Goal: Task Accomplishment & Management: Manage account settings

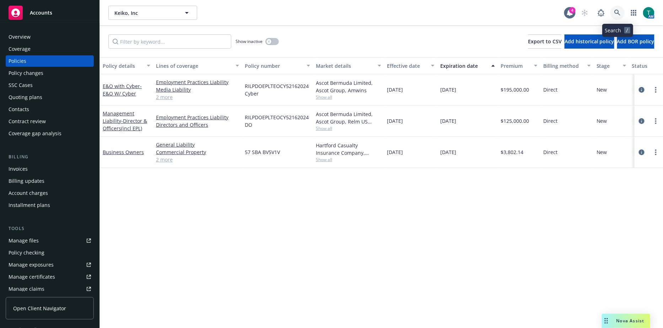
click at [620, 13] on icon at bounding box center [617, 13] width 6 height 6
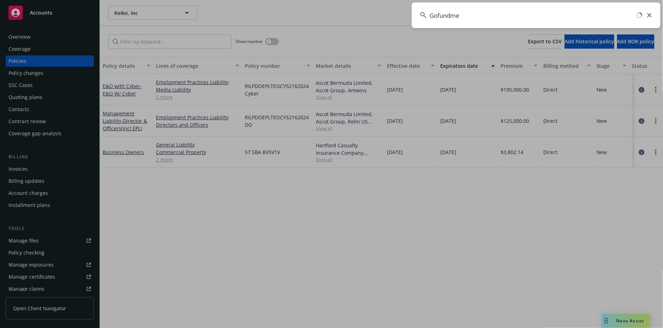
type input "Gofundme"
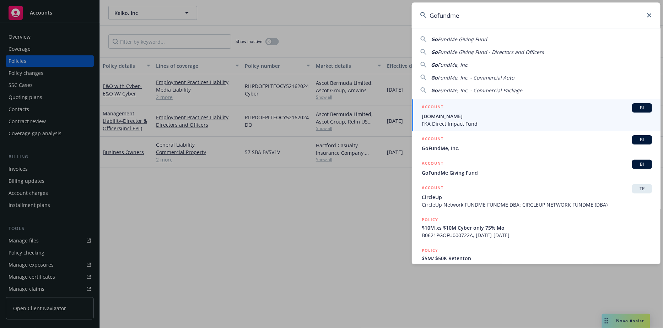
click at [640, 105] on span "BI" at bounding box center [642, 108] width 14 height 6
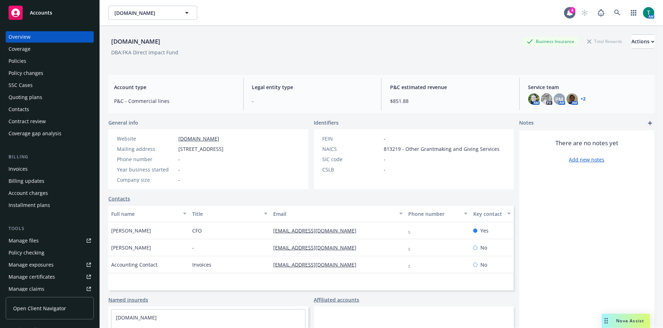
click at [27, 58] on div "Policies" at bounding box center [50, 60] width 82 height 11
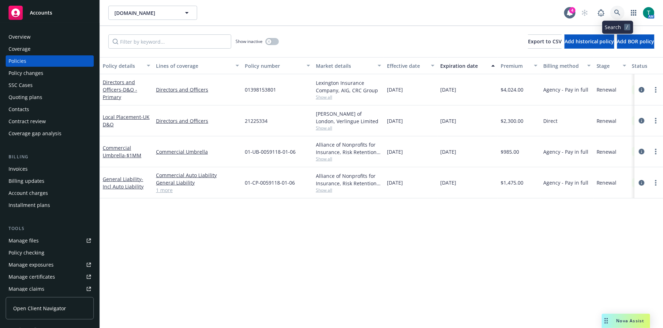
click at [619, 11] on icon at bounding box center [617, 13] width 6 height 6
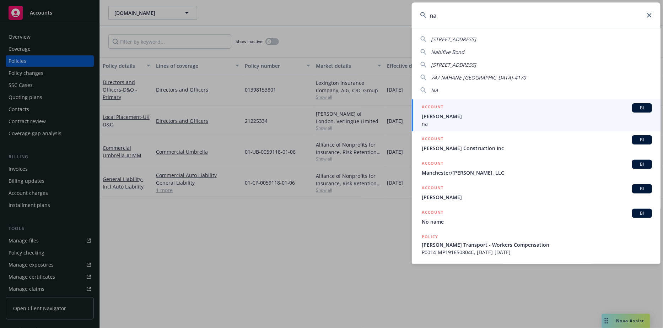
type input "n"
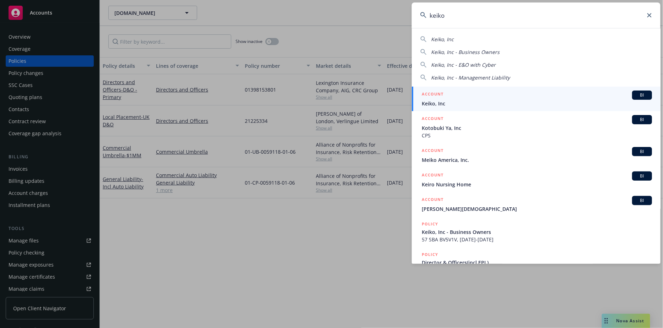
type input "keiko"
click at [635, 97] on span "BI" at bounding box center [642, 95] width 14 height 6
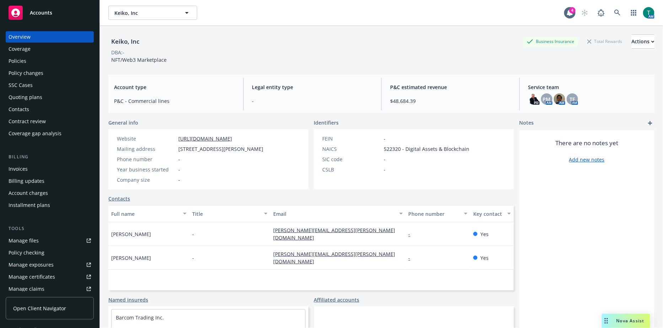
click at [37, 242] on div "Manage files" at bounding box center [24, 240] width 30 height 11
click at [22, 244] on div "Manage files" at bounding box center [24, 240] width 30 height 11
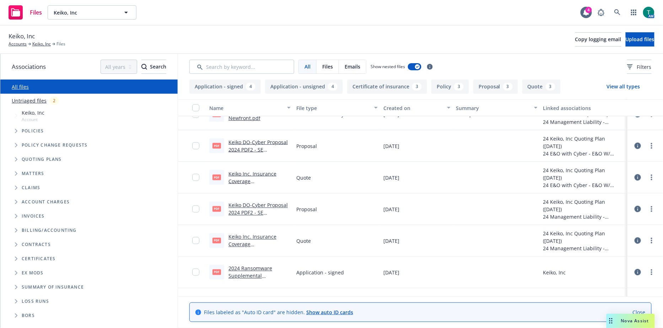
scroll to position [473, 0]
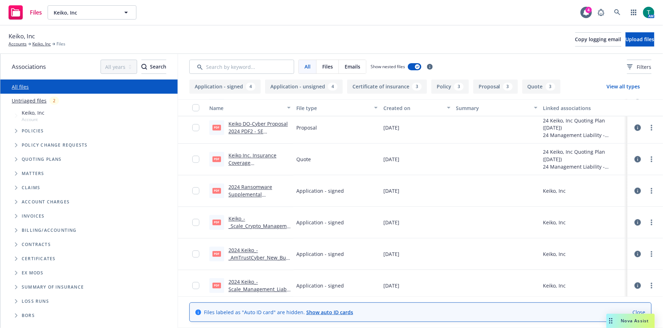
click at [12, 261] on span "Folder Tree Example" at bounding box center [15, 258] width 11 height 11
click at [23, 272] on icon "Folder Tree Example" at bounding box center [22, 271] width 3 height 4
click at [21, 300] on icon "Folder Tree Example" at bounding box center [22, 299] width 3 height 4
click at [49, 270] on span "Mid-term certificates" at bounding box center [57, 271] width 60 height 4
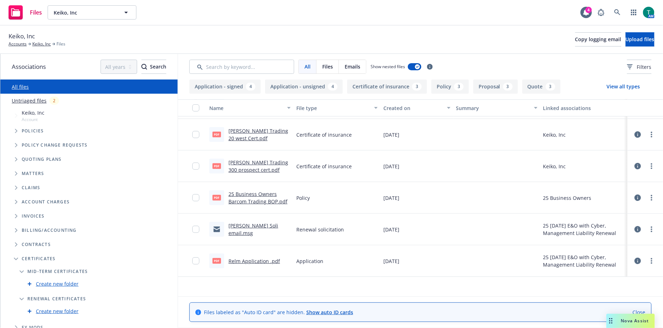
scroll to position [0, 0]
